Goal: Information Seeking & Learning: Learn about a topic

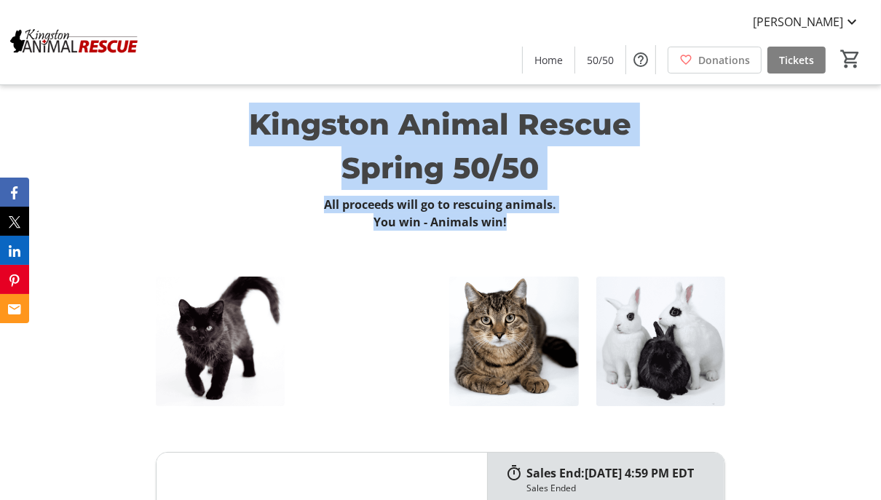
drag, startPoint x: 252, startPoint y: 119, endPoint x: 546, endPoint y: 219, distance: 310.9
click at [546, 219] on div "Kingston Animal Rescue Spring 50/50 All proceeds will go to rescuing animals. Y…" at bounding box center [441, 167] width 570 height 128
copy div "Kingston Animal Rescue Spring 50/50 All proceeds will go to rescuing animals. Y…"
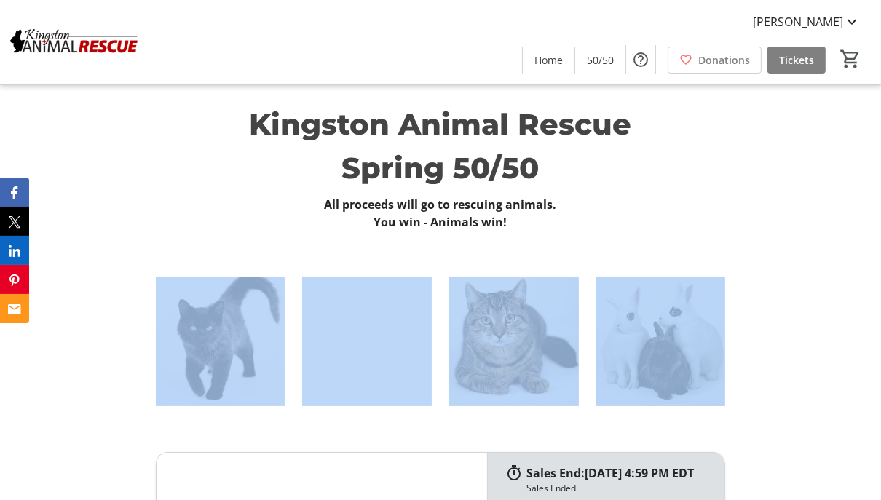
drag, startPoint x: 149, startPoint y: 261, endPoint x: 703, endPoint y: 374, distance: 565.0
click at [703, 374] on div at bounding box center [440, 341] width 881 height 186
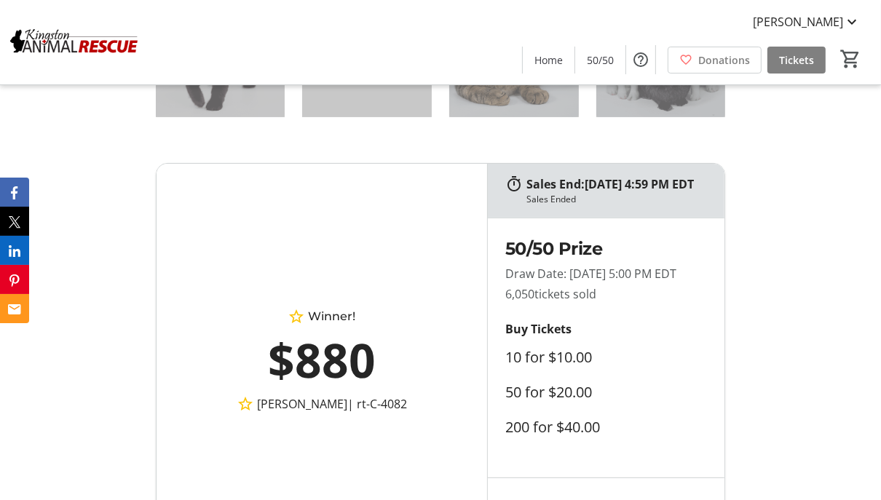
scroll to position [291, 0]
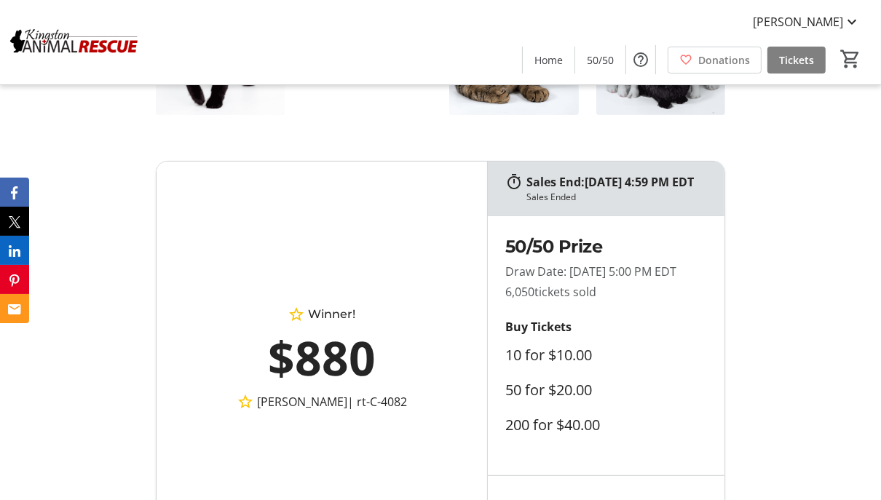
click at [784, 247] on div "Sales End: [DATE] 4:59 PM EDT Sales Ended Winner! $880 [PERSON_NAME] | rt-C-408…" at bounding box center [440, 358] width 881 height 430
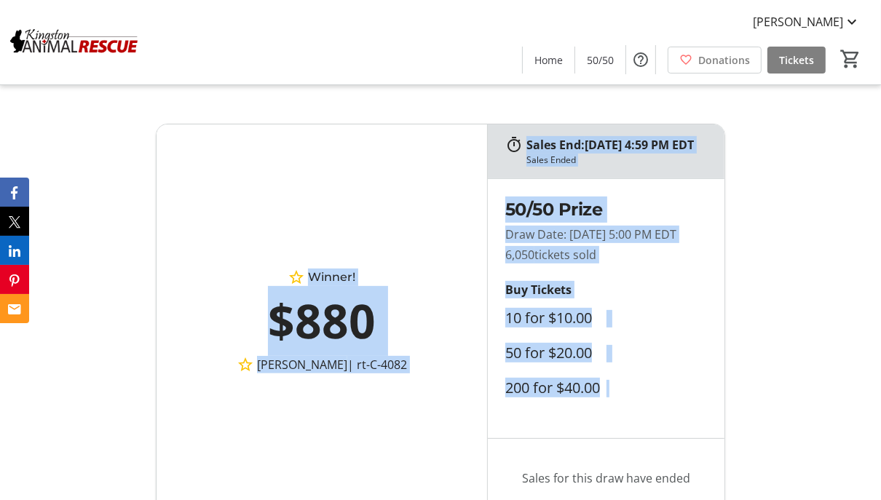
scroll to position [510, 0]
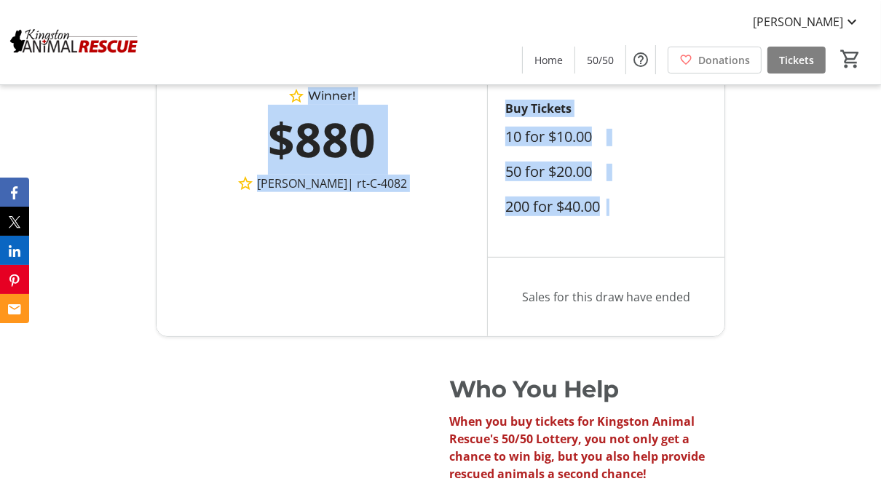
drag, startPoint x: 596, startPoint y: 189, endPoint x: 638, endPoint y: 244, distance: 68.6
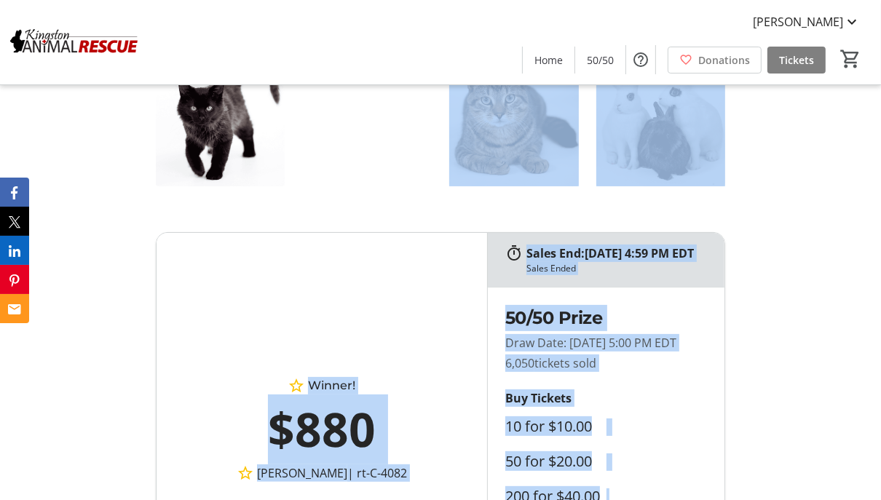
scroll to position [218, 0]
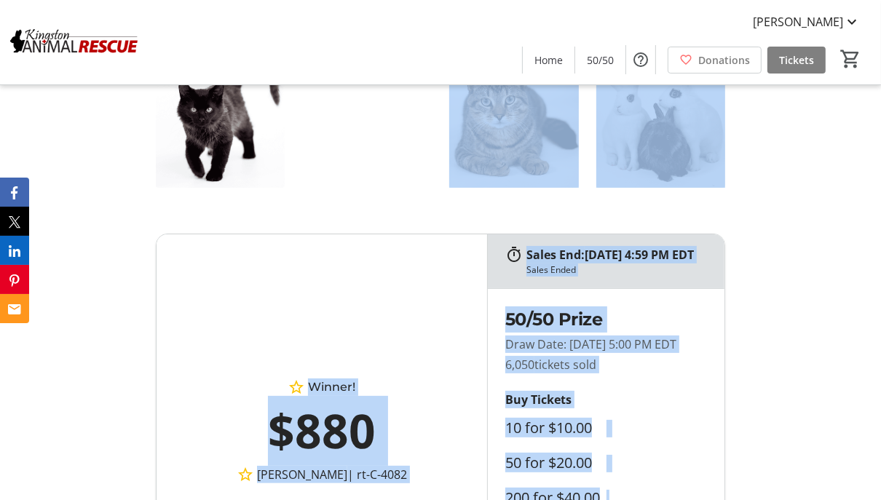
drag, startPoint x: 704, startPoint y: 332, endPoint x: 506, endPoint y: 221, distance: 227.3
click at [506, 221] on div "Sales End: [DATE] 4:59 PM EDT Sales Ended Winner! $880 [PERSON_NAME] | rt-C-408…" at bounding box center [440, 431] width 881 height 430
copy div "Sales End: [DATE] 4:59 PM EDT Sales Ended Winner! $880 [PERSON_NAME] | rt-C-408…"
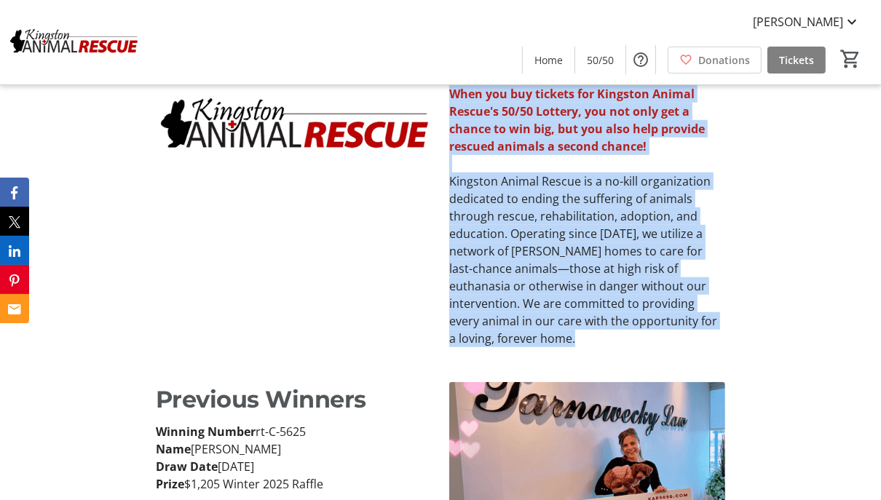
scroll to position [874, 0]
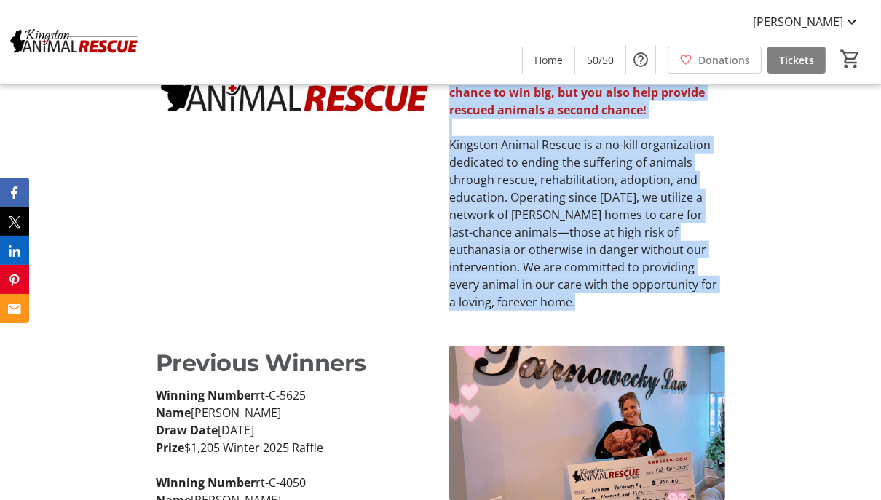
drag, startPoint x: 453, startPoint y: 201, endPoint x: 687, endPoint y: 347, distance: 276.0
click at [687, 328] on div "Who You Help When you buy tickets for Kingston Animal Rescue's 50/50 Lottery, y…" at bounding box center [440, 160] width 881 height 338
copy div "Who You Help When you buy tickets for Kingston Animal Rescue's 50/50 Lottery, y…"
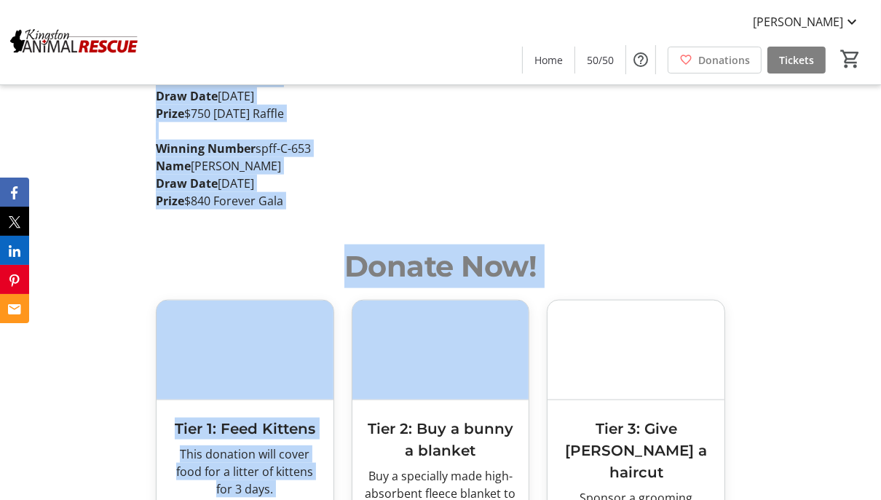
scroll to position [1384, 0]
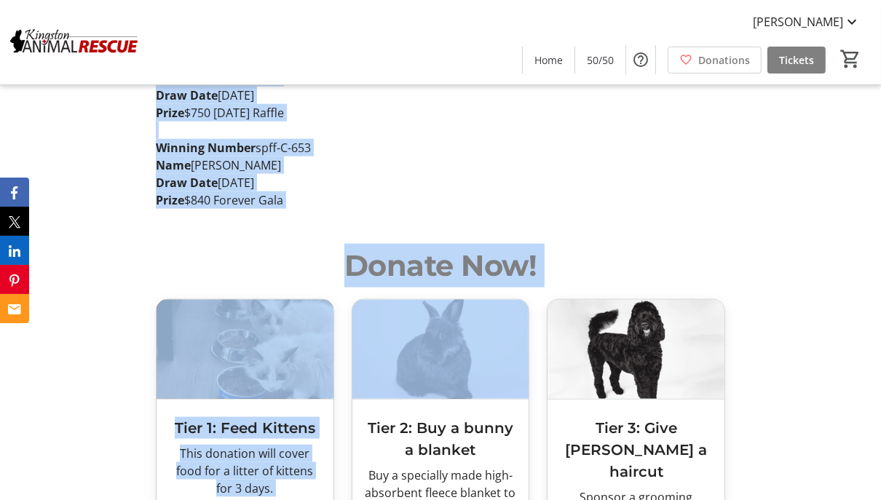
drag, startPoint x: 161, startPoint y: 177, endPoint x: 315, endPoint y: 232, distance: 163.1
click at [315, 209] on div "Previous Winners Winning Number rt-C-5625 Name [PERSON_NAME] Draw Date [DATE] P…" at bounding box center [294, 22] width 276 height 373
copy div "Previous Winners Winning Number rt-C-5625 Name [PERSON_NAME] Draw Date [DATE] P…"
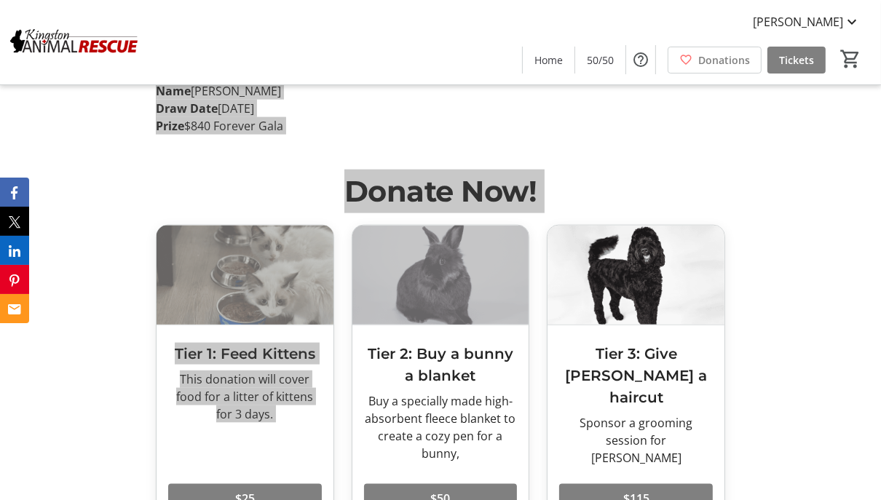
scroll to position [1456, 0]
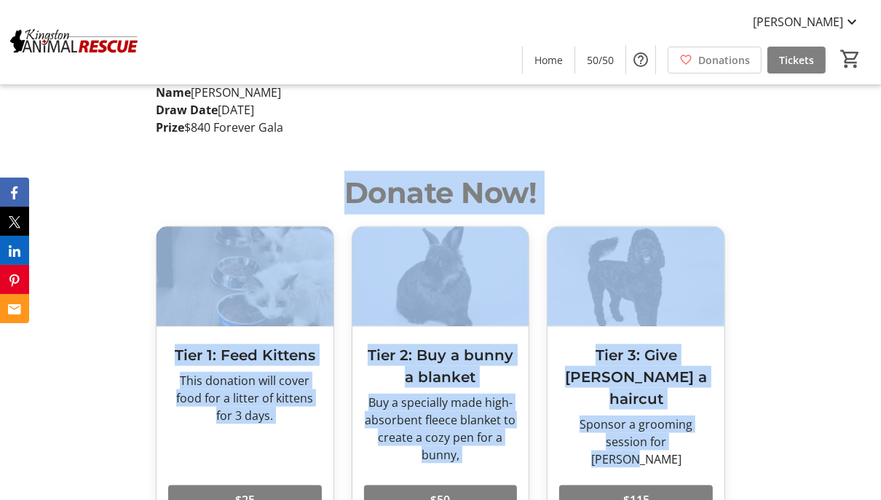
drag, startPoint x: 346, startPoint y: 226, endPoint x: 733, endPoint y: 454, distance: 448.9
click at [726, 454] on section "Donate Now! Tier 1: Feed Kittens This donation will cover food for a litter of …" at bounding box center [441, 381] width 570 height 421
copy section "Donate Now! Tier 1: Feed Kittens This donation will cover food for a litter of …"
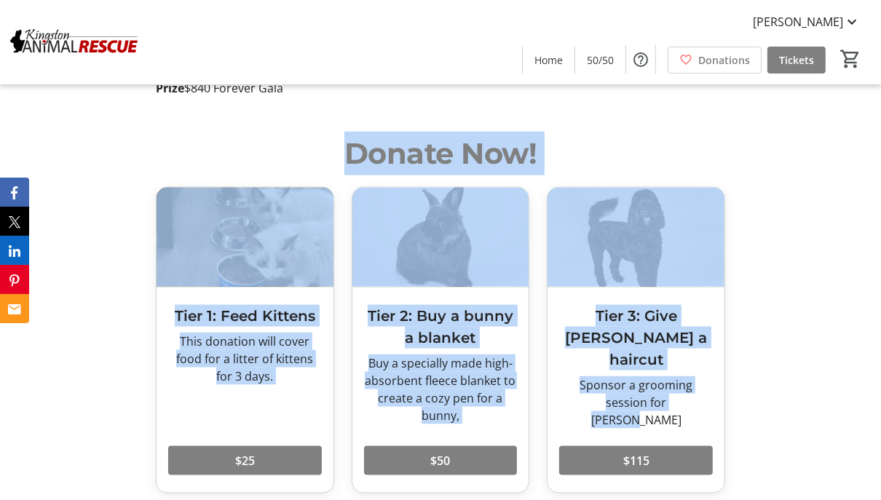
scroll to position [1602, 0]
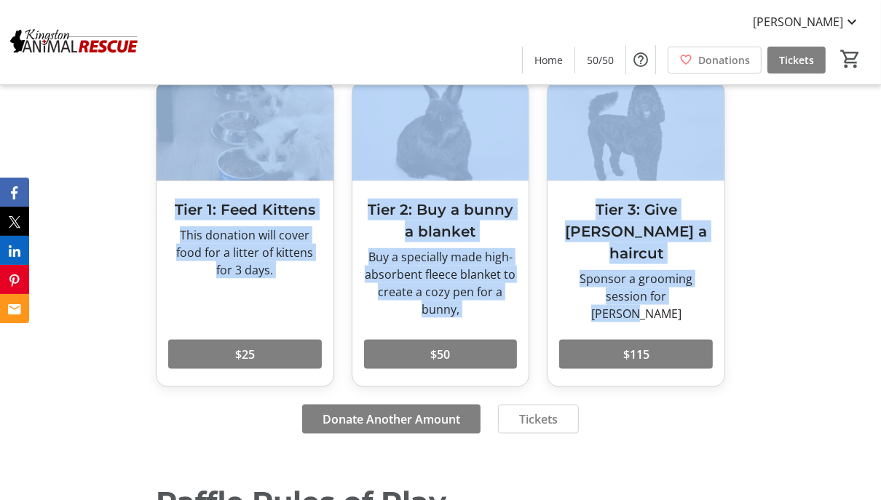
click at [775, 183] on div "Donate Now! Tier 1: Feed Kittens This donation will cover food for a litter of …" at bounding box center [440, 236] width 881 height 456
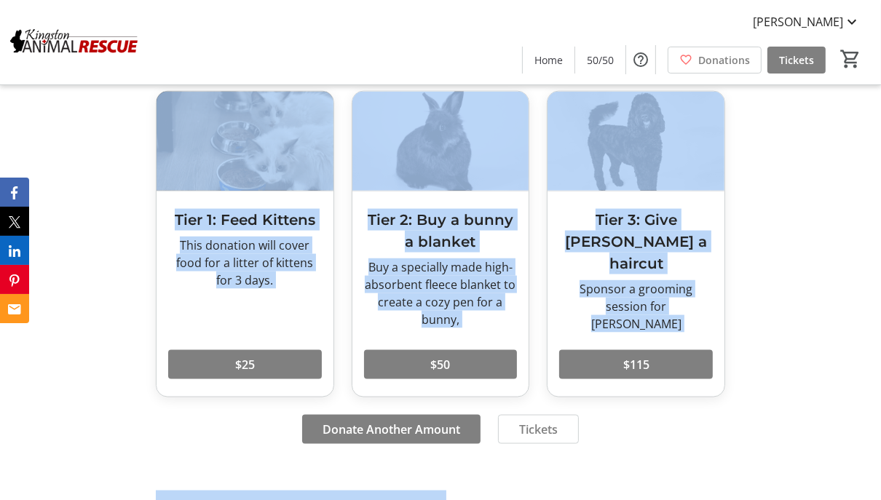
scroll to position [1667, 0]
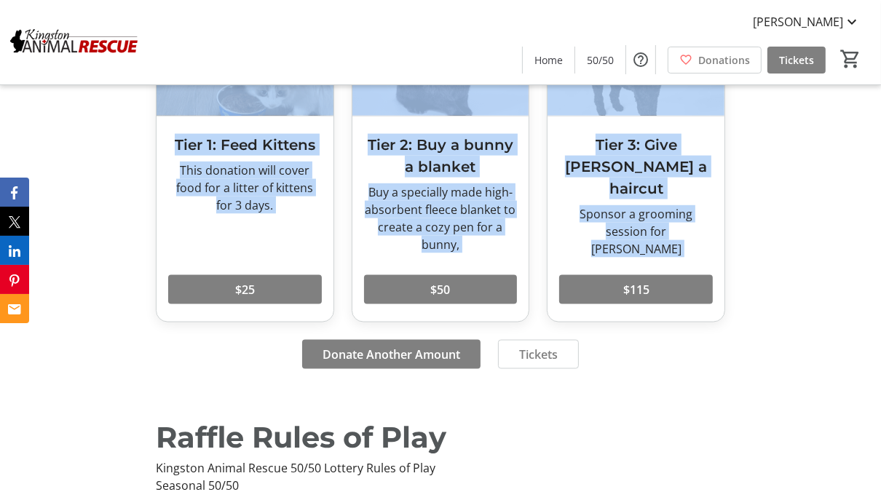
drag, startPoint x: 351, startPoint y: 155, endPoint x: 637, endPoint y: 408, distance: 381.8
click at [637, 382] on section "Donate Now! Tier 1: Feed Kittens This donation will cover food for a litter of …" at bounding box center [441, 171] width 570 height 421
copy div "Donate Now! Tier 1: Feed Kittens This donation will cover food for a litter of …"
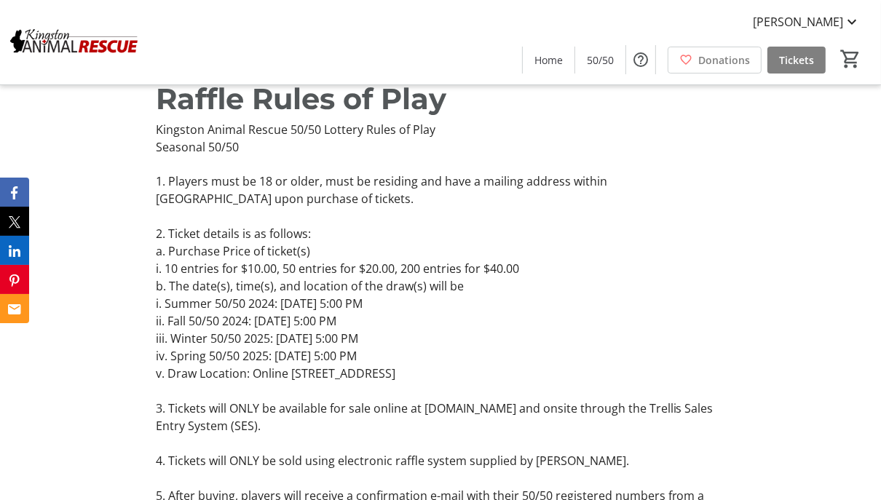
scroll to position [2031, 0]
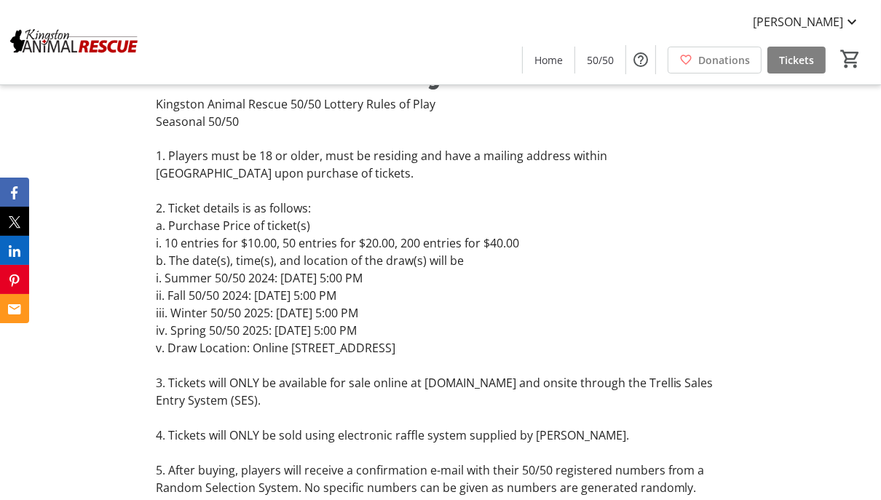
click at [350, 235] on p "a. Purchase Price of ticket(s)" at bounding box center [441, 226] width 570 height 17
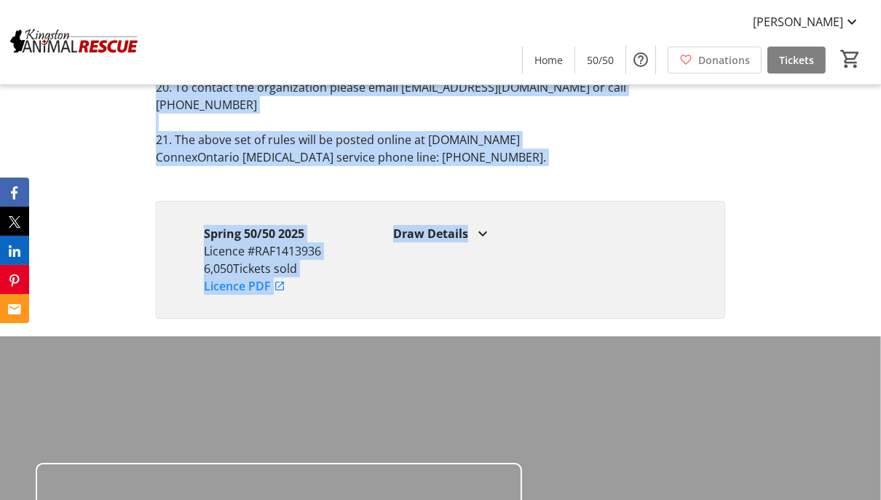
scroll to position [3706, 0]
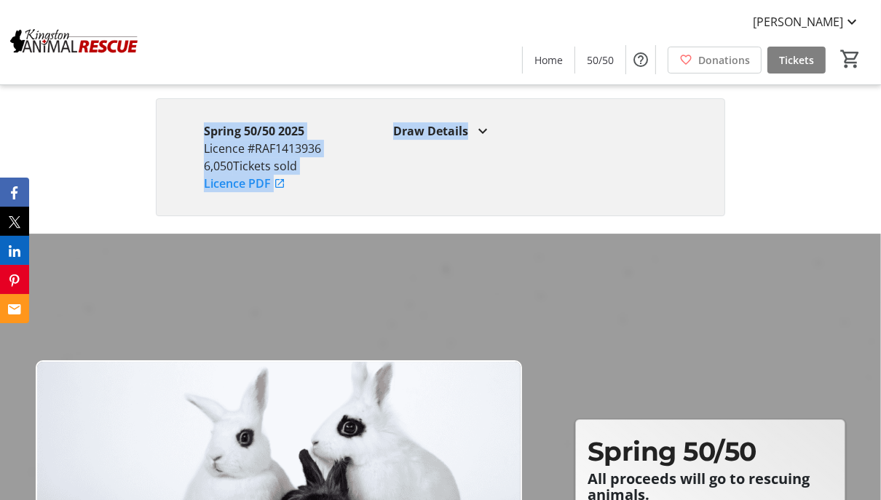
drag, startPoint x: 160, startPoint y: 98, endPoint x: 536, endPoint y: 164, distance: 381.6
copy div "Raffle Rules of Play Kingston Animal Rescue 50/50 Lottery Rules of Play Seasona…"
click at [484, 140] on mat-icon at bounding box center [482, 130] width 17 height 17
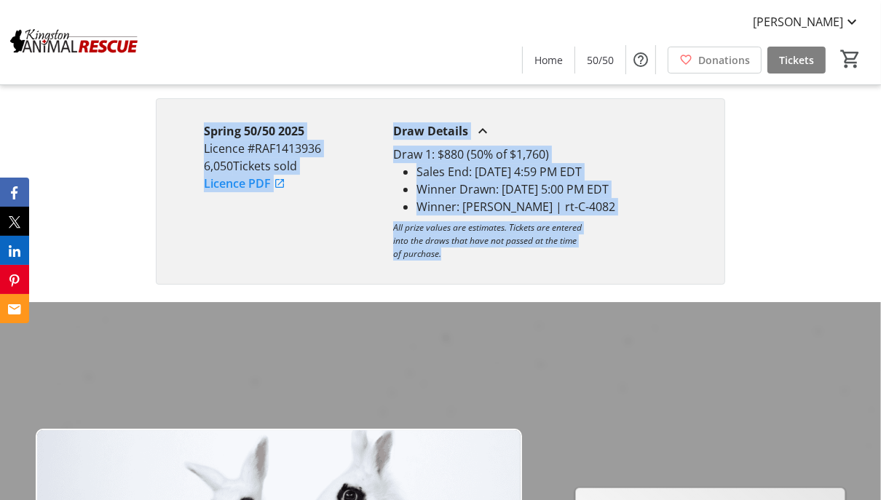
click at [571, 234] on p "All prize values are estimates. Tickets are entered into the draws that have no…" at bounding box center [487, 240] width 189 height 39
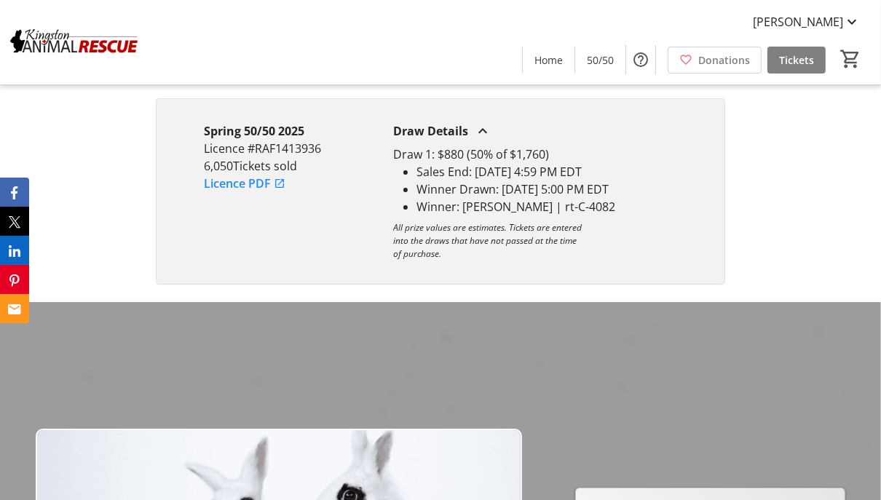
drag, startPoint x: 456, startPoint y: 264, endPoint x: 388, endPoint y: 134, distance: 146.9
click at [388, 134] on div "Spring 50/50 2025 Licence #RAF1413936 6,050 Tickets sold Licence PDF Draw Detai…" at bounding box center [441, 191] width 570 height 186
copy div "Draw Details Draw 1: $880 (50% of $1,760) Sales End: [DATE] 4:59 PM EDT Winner …"
click at [318, 285] on div "Spring 50/50 2025 Licence #RAF1413936 6,050 Tickets sold Licence PDF Draw Detai…" at bounding box center [441, 191] width 570 height 186
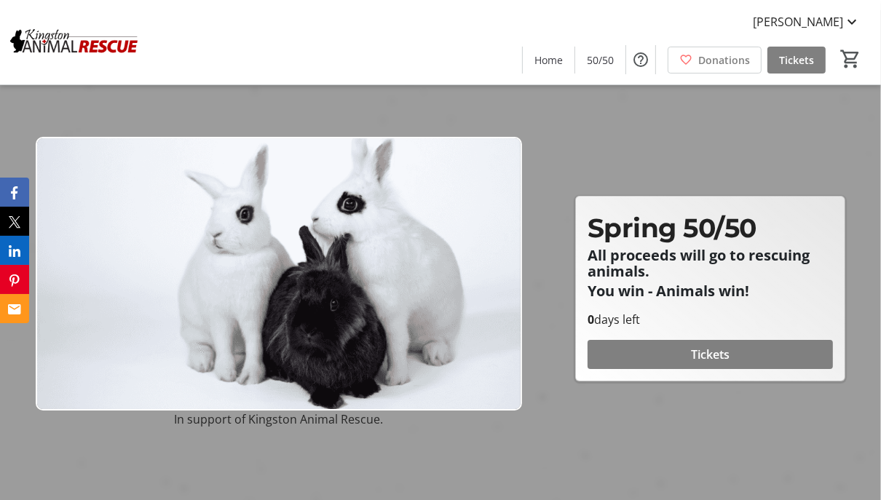
scroll to position [3997, 0]
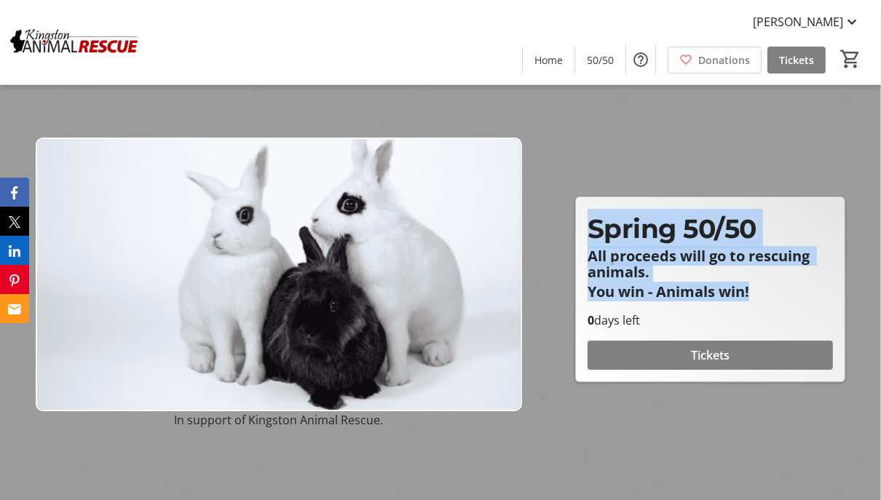
drag, startPoint x: 592, startPoint y: 236, endPoint x: 763, endPoint y: 316, distance: 189.0
click at [763, 312] on div "Spring 50/50 All proceeds will go to rescuing animals. You win - Animals win!" at bounding box center [710, 260] width 263 height 103
copy div "Spring 50/50 All proceeds will go to rescuing animals. You win - Animals win!"
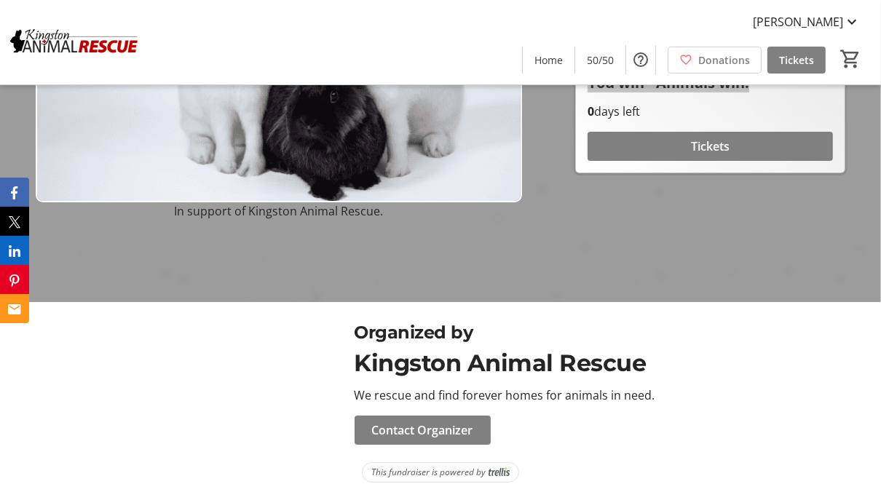
scroll to position [4215, 0]
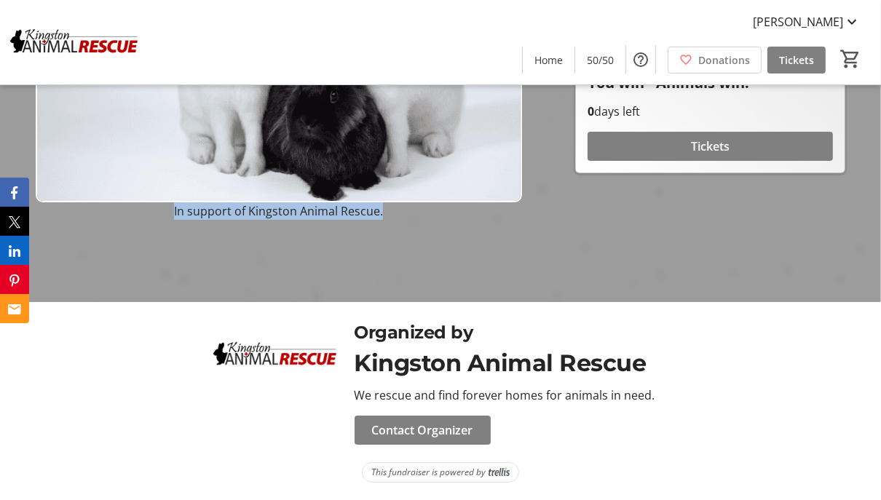
drag, startPoint x: 393, startPoint y: 213, endPoint x: 165, endPoint y: 213, distance: 227.9
click at [165, 213] on p "In support of Kingston Animal Rescue." at bounding box center [279, 210] width 486 height 17
copy p "In support of Kingston Animal Rescue."
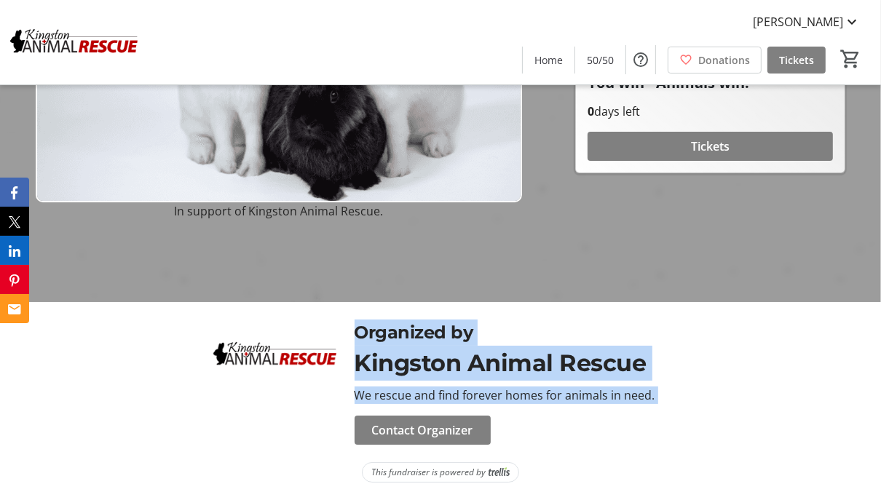
drag, startPoint x: 375, startPoint y: 336, endPoint x: 535, endPoint y: 420, distance: 180.5
click at [535, 420] on div "Organized by Kingston Animal Rescue We rescue and find forever homes for animal…" at bounding box center [512, 382] width 333 height 125
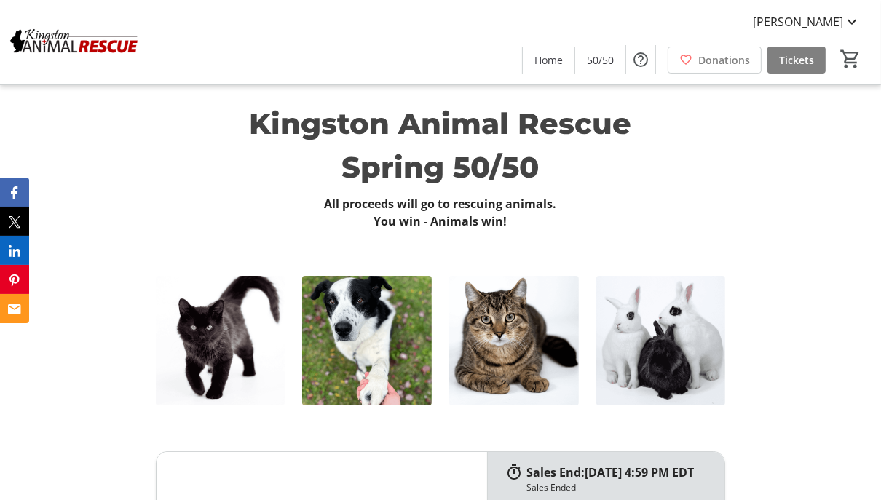
scroll to position [0, 0]
